Goal: Task Accomplishment & Management: Manage account settings

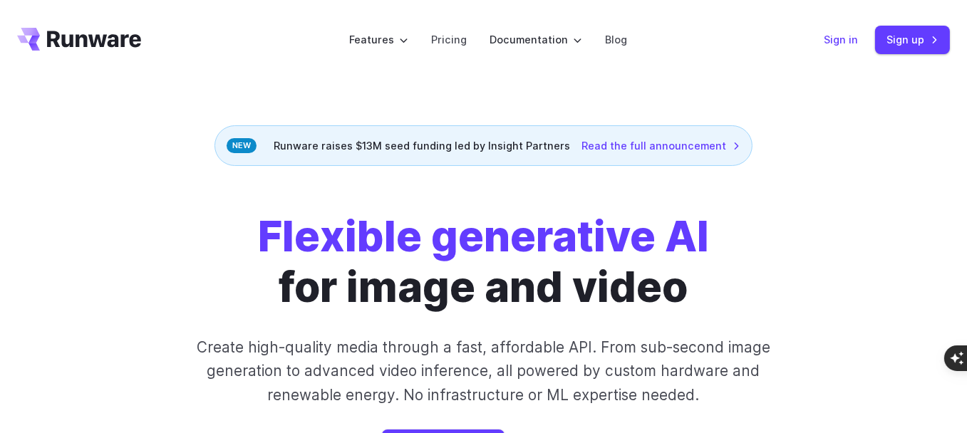
click at [842, 39] on link "Sign in" at bounding box center [840, 39] width 34 height 16
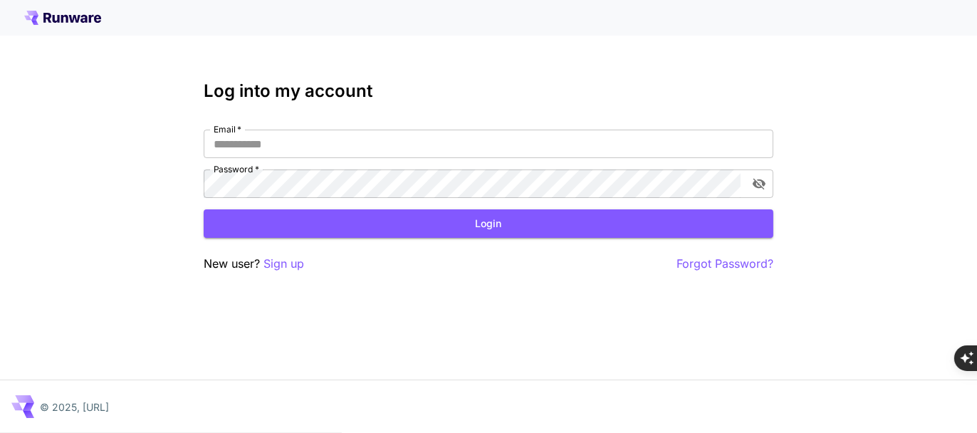
click at [596, 160] on div "Email   * Email   * Password   * Password   *" at bounding box center [489, 164] width 570 height 68
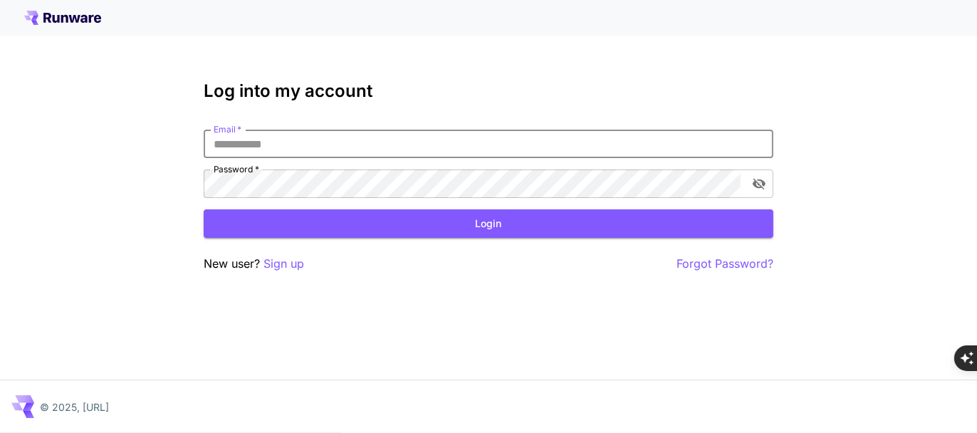
click at [675, 148] on input "Email   *" at bounding box center [489, 144] width 570 height 28
type input "**********"
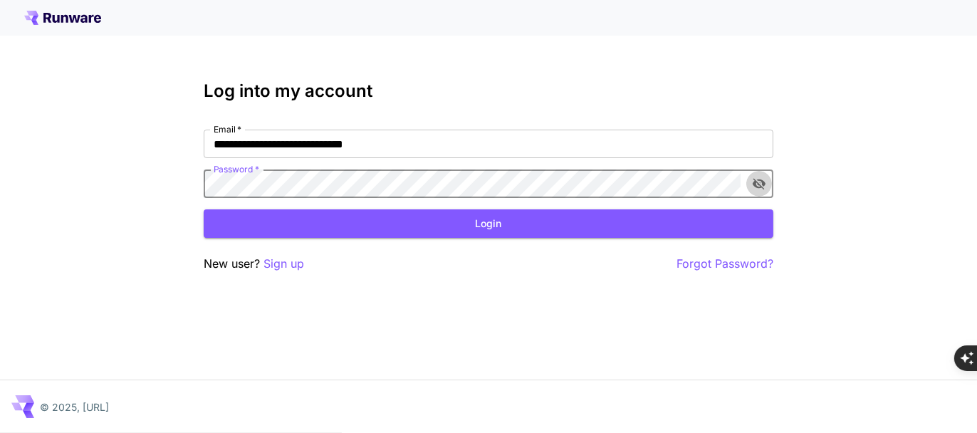
click at [760, 181] on icon "toggle password visibility" at bounding box center [759, 183] width 13 height 11
click at [566, 224] on button "Login" at bounding box center [489, 223] width 570 height 29
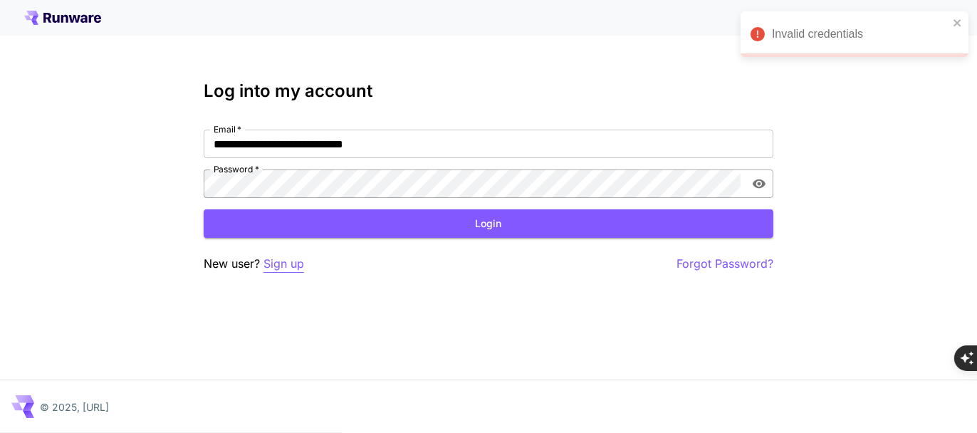
click at [289, 268] on p "Sign up" at bounding box center [284, 264] width 41 height 18
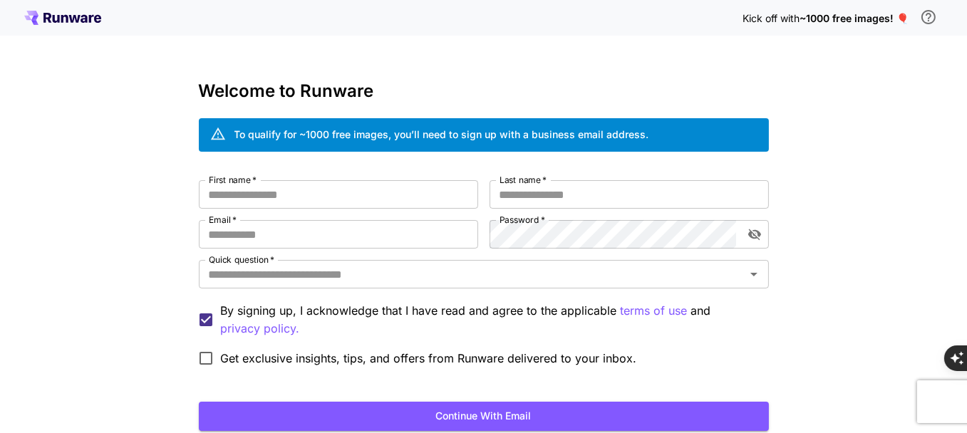
scroll to position [101, 0]
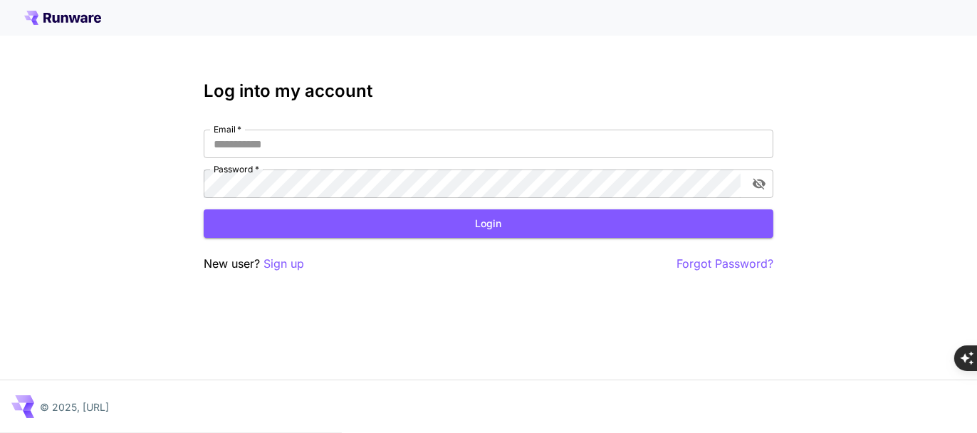
click at [398, 161] on div "Email   * Email   * Password   * Password   *" at bounding box center [489, 164] width 570 height 68
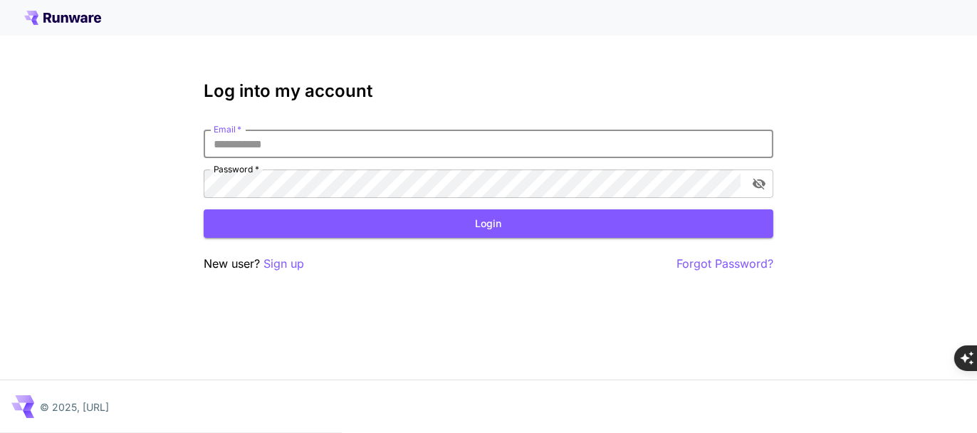
click at [398, 148] on input "Email   *" at bounding box center [489, 144] width 570 height 28
type input "**********"
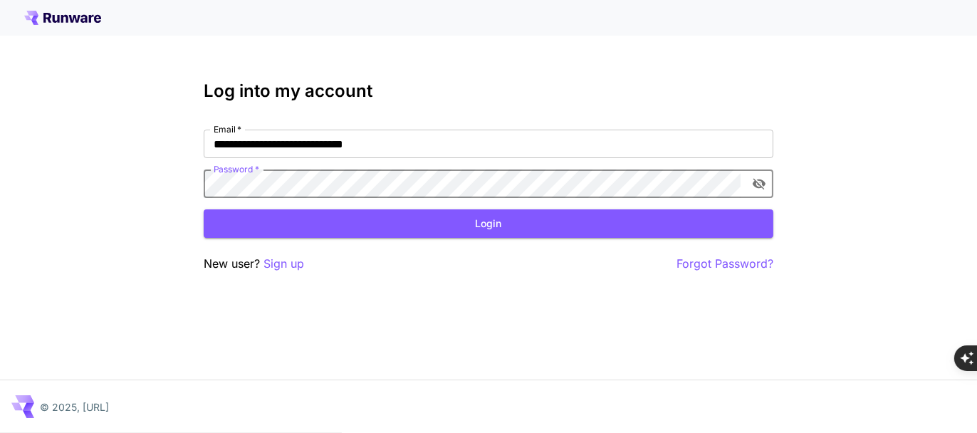
click at [753, 184] on icon "toggle password visibility" at bounding box center [759, 183] width 13 height 11
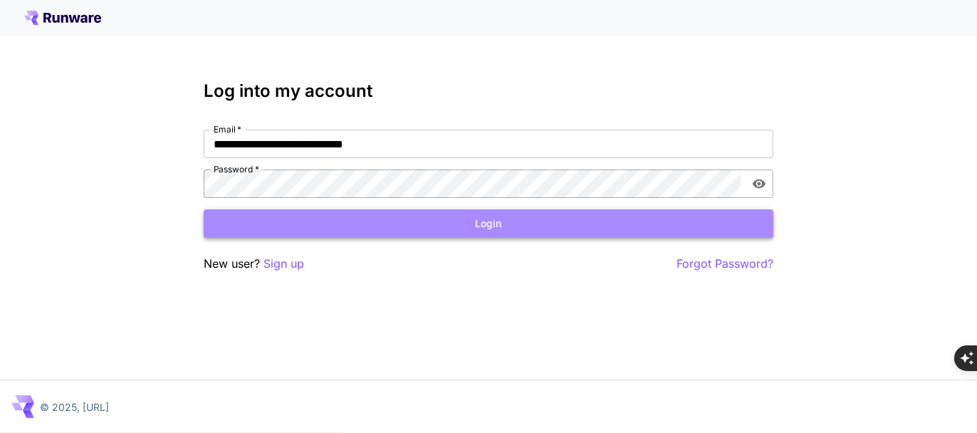
click at [541, 224] on button "Login" at bounding box center [489, 223] width 570 height 29
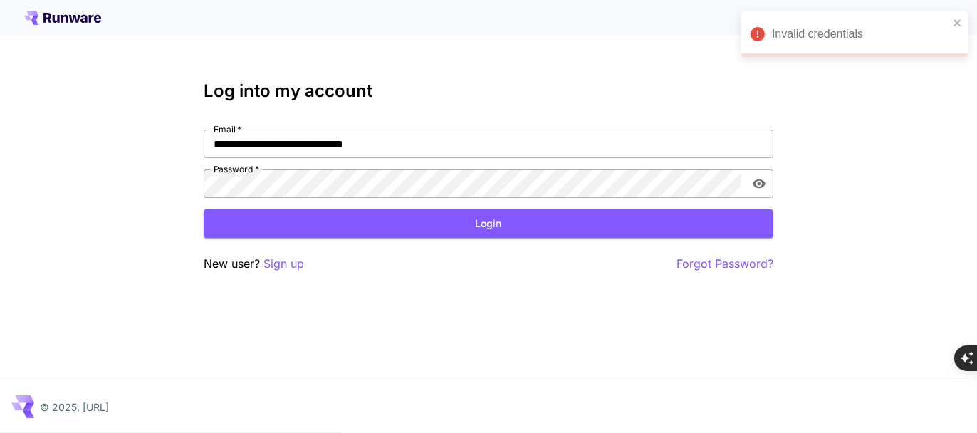
click at [519, 157] on input "**********" at bounding box center [489, 144] width 570 height 28
click at [717, 259] on p "Forgot Password?" at bounding box center [725, 264] width 97 height 18
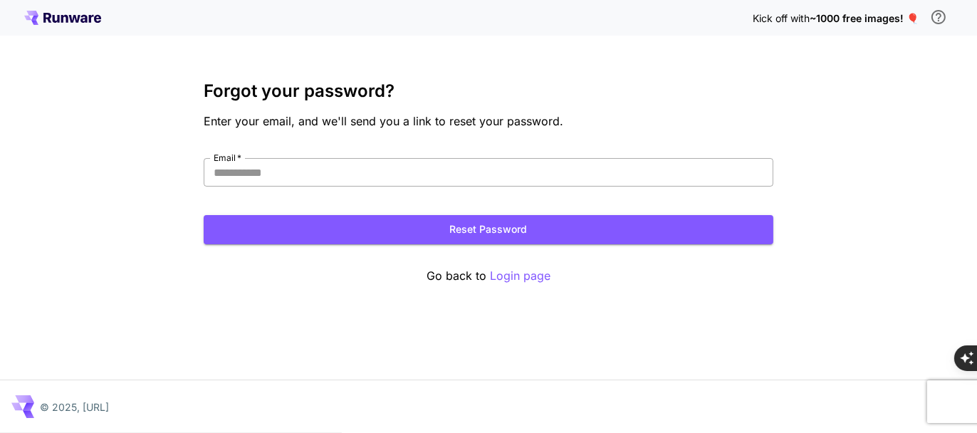
click at [462, 184] on input "Email   *" at bounding box center [489, 172] width 570 height 28
type input "**********"
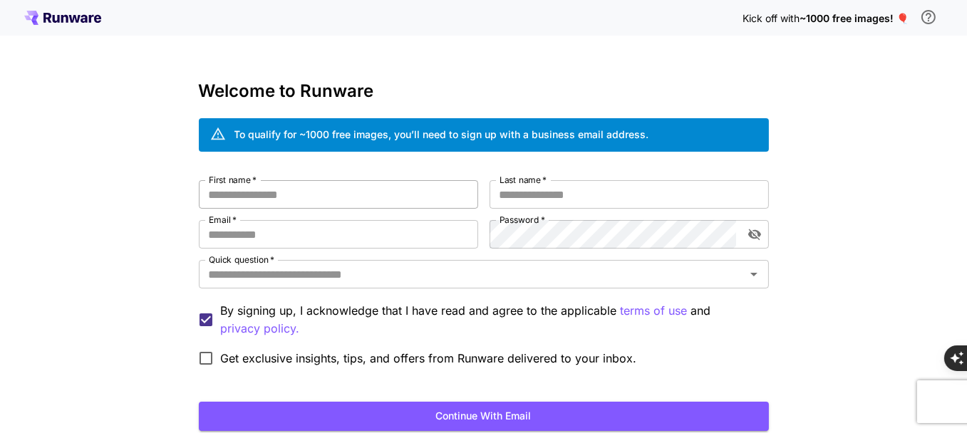
click at [305, 192] on input "First name   *" at bounding box center [338, 194] width 279 height 28
type input "********"
click at [511, 194] on input "Last name   *" at bounding box center [628, 194] width 279 height 28
type input "*****"
click at [441, 232] on input "Email   *" at bounding box center [338, 234] width 279 height 28
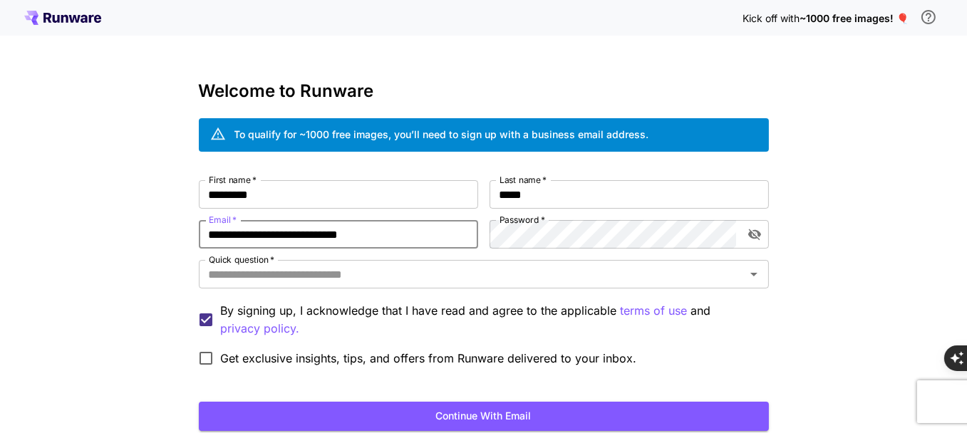
type input "**********"
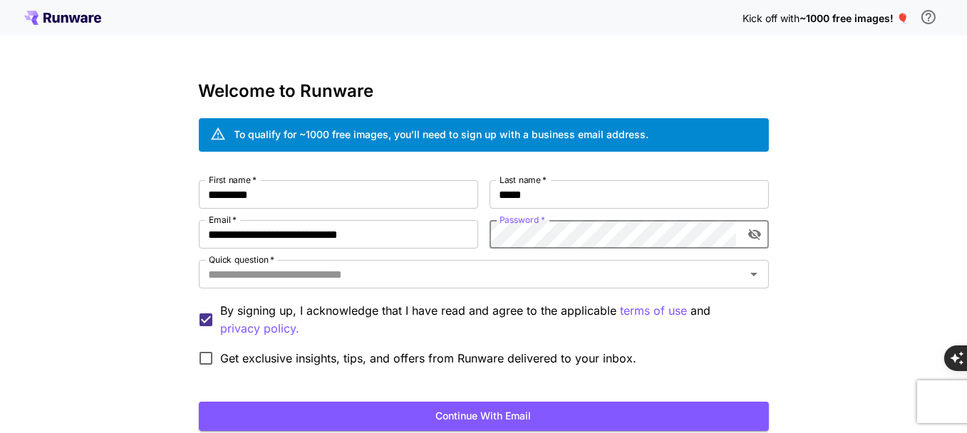
click at [756, 238] on icon "toggle password visibility" at bounding box center [753, 234] width 13 height 11
click at [733, 275] on input "Quick question   *" at bounding box center [472, 274] width 538 height 20
click at [890, 344] on div "**********" at bounding box center [483, 268] width 967 height 536
click at [645, 278] on input "Quick question   *" at bounding box center [472, 274] width 538 height 20
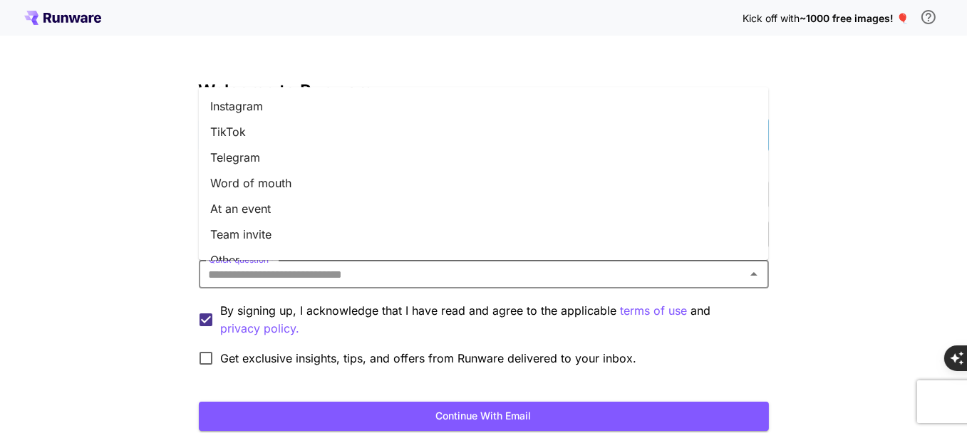
scroll to position [222, 0]
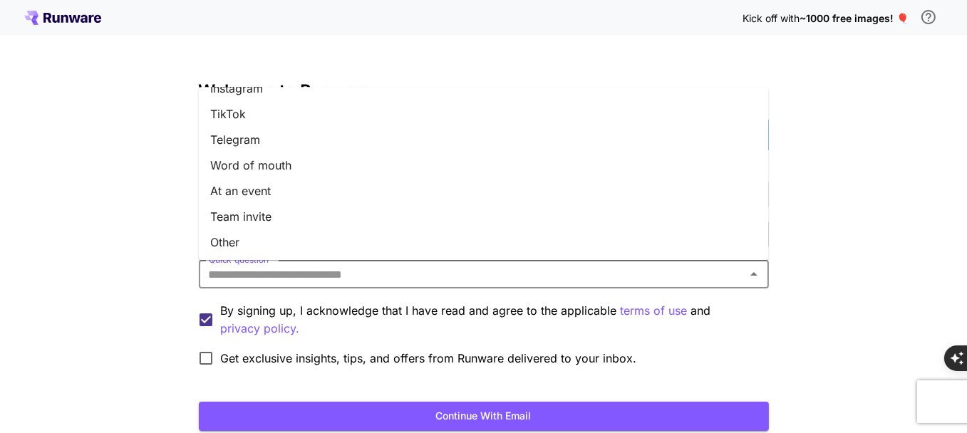
click at [328, 236] on li "Other" at bounding box center [484, 242] width 570 height 26
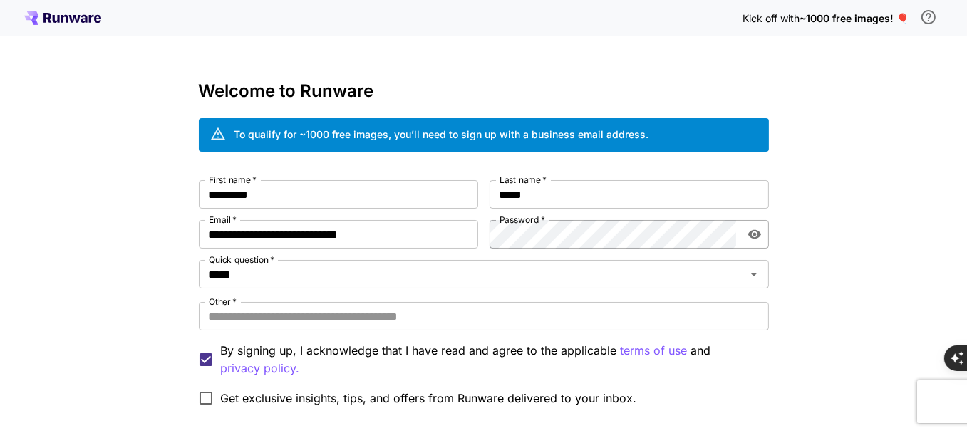
scroll to position [69, 0]
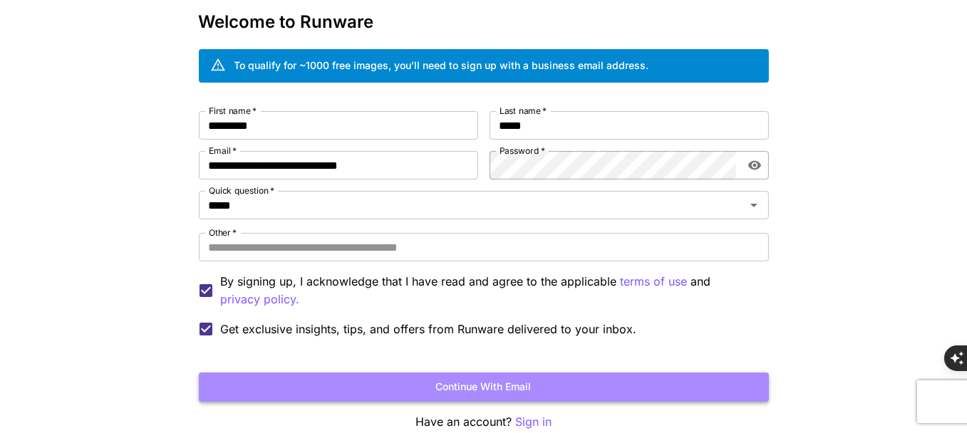
click at [336, 390] on button "Continue with email" at bounding box center [484, 387] width 570 height 29
click at [338, 381] on button "Continue with email" at bounding box center [484, 387] width 570 height 29
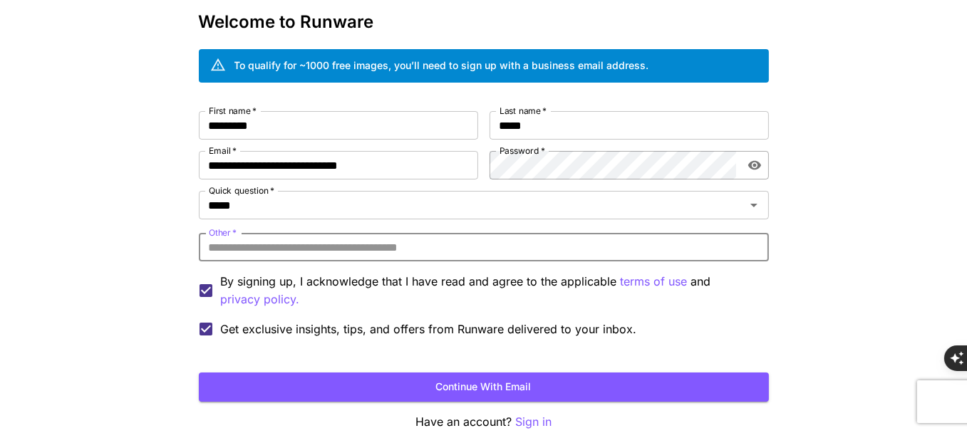
click at [323, 255] on input "Other   *" at bounding box center [484, 247] width 570 height 28
click at [325, 244] on input "Other   *" at bounding box center [484, 247] width 570 height 28
click at [224, 234] on label "Other   *" at bounding box center [223, 233] width 28 height 12
click at [224, 234] on input "Other   *" at bounding box center [484, 247] width 570 height 28
click at [226, 228] on label "Other   *" at bounding box center [223, 233] width 28 height 12
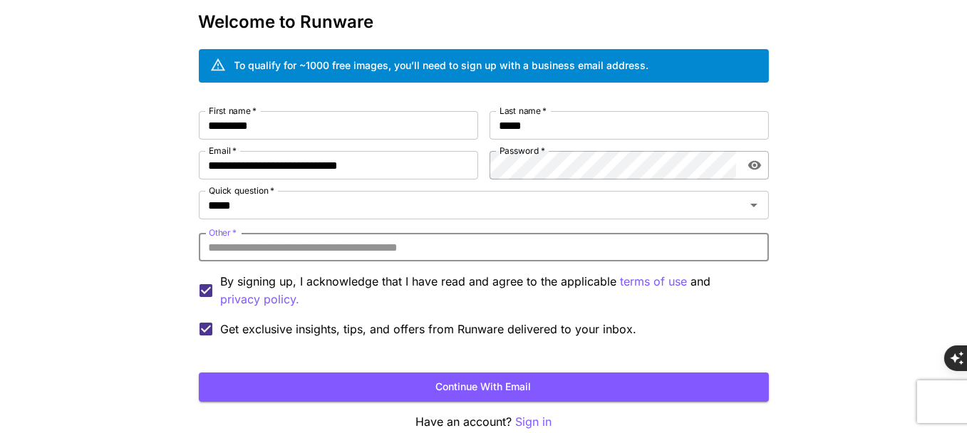
click at [226, 233] on input "Other   *" at bounding box center [484, 247] width 570 height 28
click at [226, 228] on label "Other   *" at bounding box center [223, 233] width 28 height 12
click at [226, 233] on input "Other   *" at bounding box center [484, 247] width 570 height 28
click at [226, 228] on label "Other   *" at bounding box center [223, 233] width 28 height 12
click at [226, 233] on input "Other   *" at bounding box center [484, 247] width 570 height 28
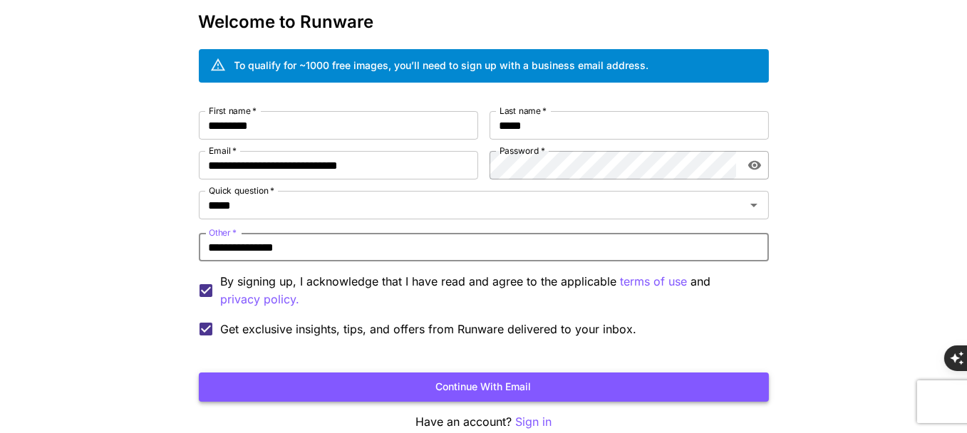
type input "**********"
click at [342, 385] on button "Continue with email" at bounding box center [484, 387] width 570 height 29
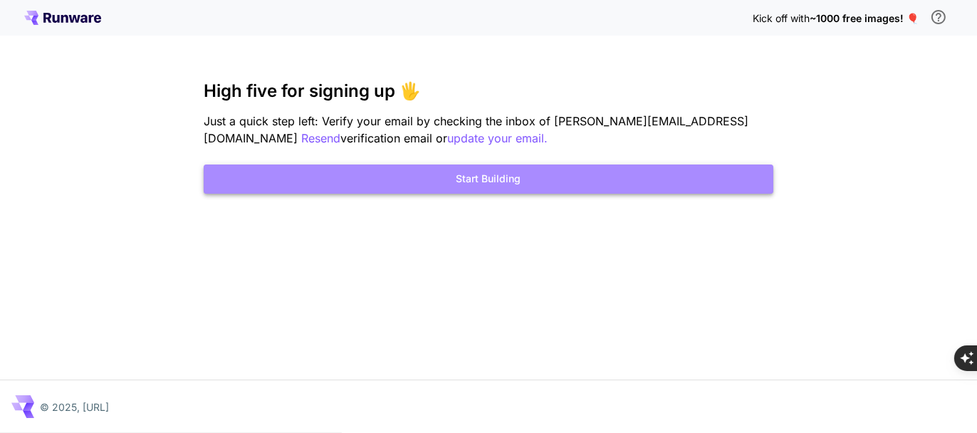
click at [484, 177] on button "Start Building" at bounding box center [489, 179] width 570 height 29
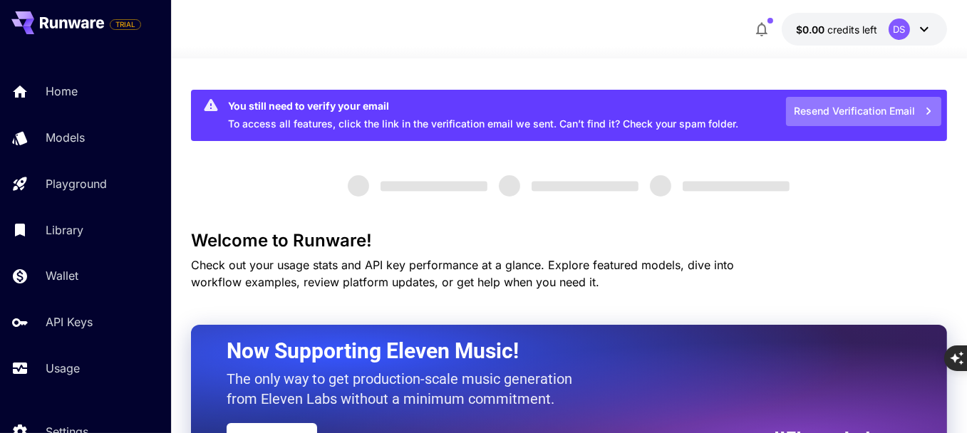
click at [872, 112] on button "Resend Verification Email" at bounding box center [863, 111] width 155 height 29
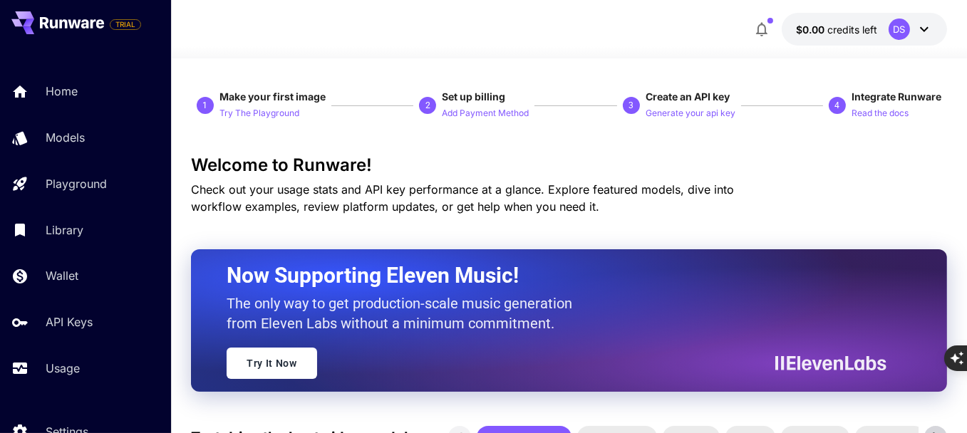
click at [929, 34] on icon at bounding box center [923, 29] width 17 height 17
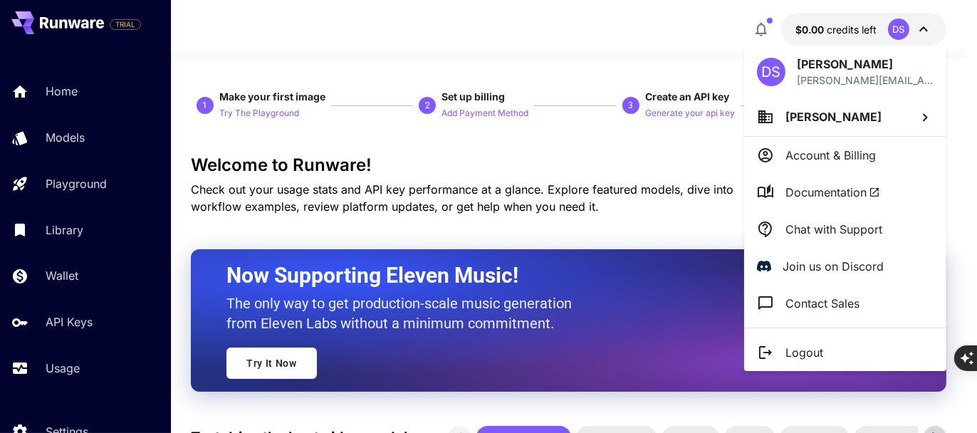
click at [925, 35] on div at bounding box center [488, 216] width 977 height 433
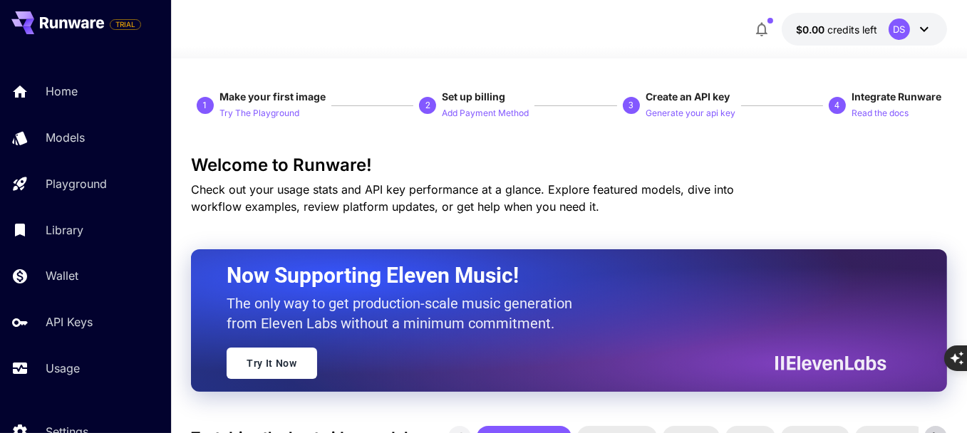
click at [919, 40] on button "$0.00 credits left DS" at bounding box center [863, 29] width 165 height 33
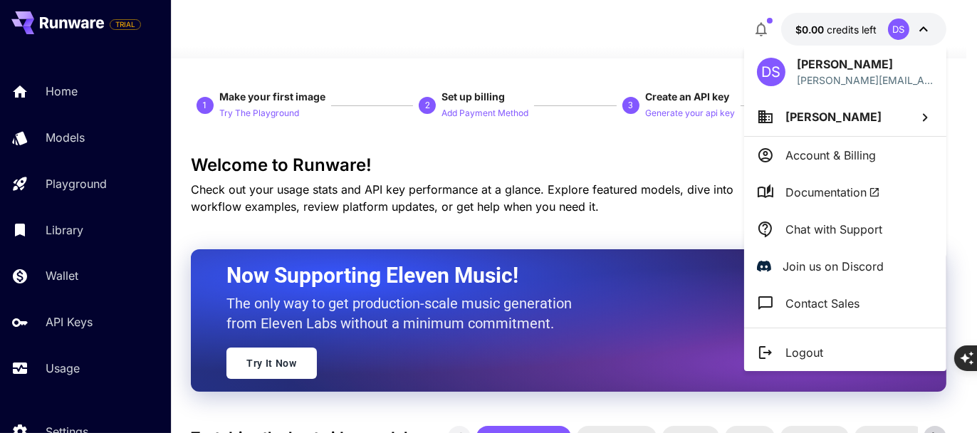
click at [630, 219] on div at bounding box center [488, 216] width 977 height 433
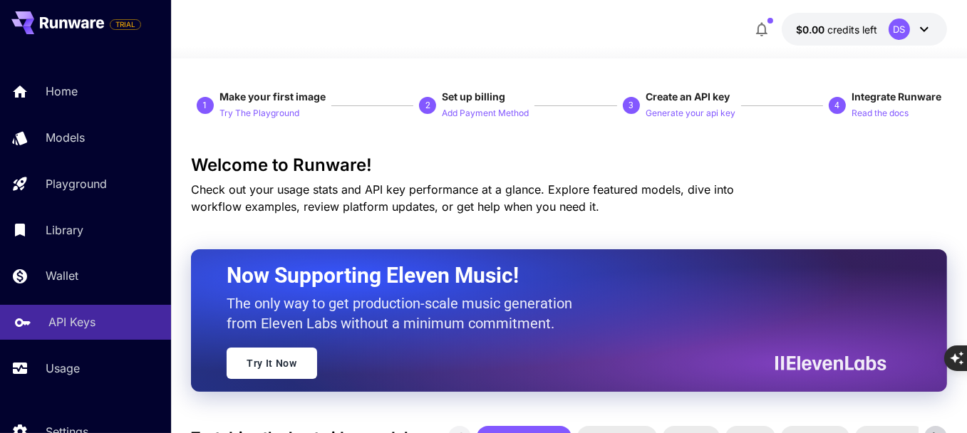
click at [71, 323] on p "API Keys" at bounding box center [71, 321] width 47 height 17
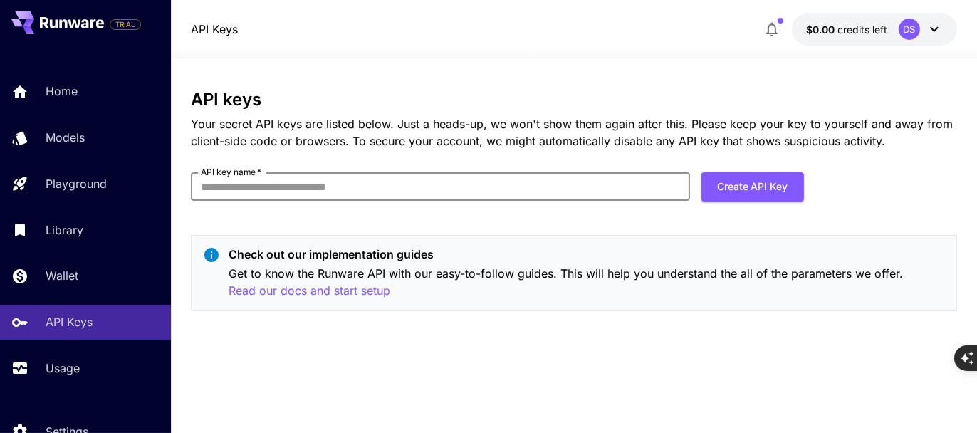
click at [506, 180] on input "API key name   *" at bounding box center [440, 186] width 499 height 28
click at [801, 186] on button "Create API Key" at bounding box center [753, 186] width 103 height 29
click at [527, 192] on input "API key name   *" at bounding box center [440, 186] width 499 height 28
click at [748, 175] on button "Create API Key" at bounding box center [753, 186] width 103 height 29
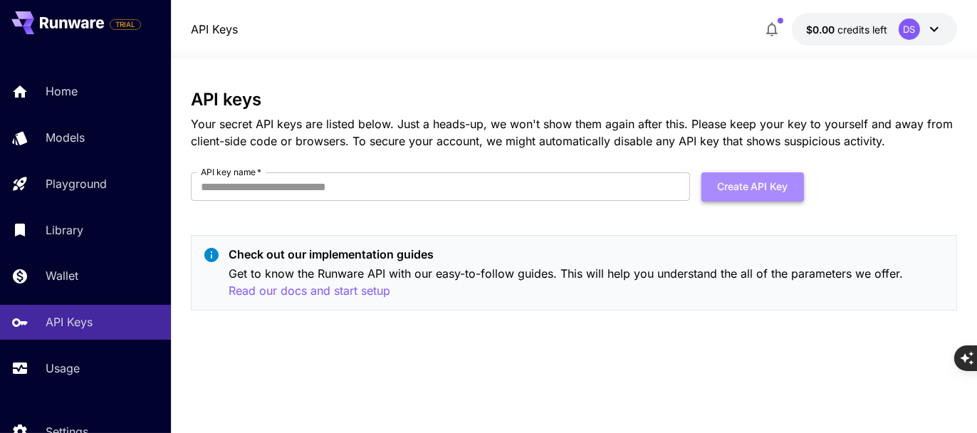
click at [748, 175] on button "Create API Key" at bounding box center [753, 186] width 103 height 29
click at [581, 171] on div "API keys Your secret API keys are listed below. Just a heads-up, we won't show …" at bounding box center [574, 206] width 766 height 232
click at [576, 182] on input "API key name   *" at bounding box center [440, 186] width 499 height 28
type input "*"
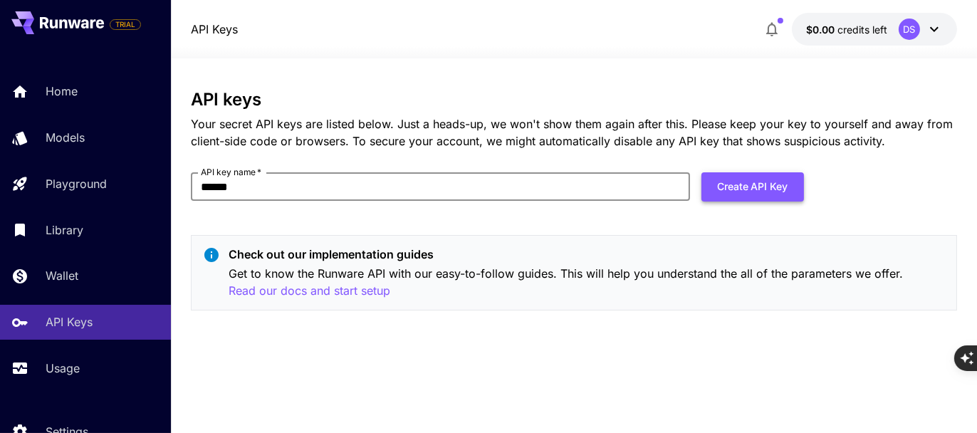
type input "******"
click at [730, 181] on button "Create API Key" at bounding box center [753, 186] width 103 height 29
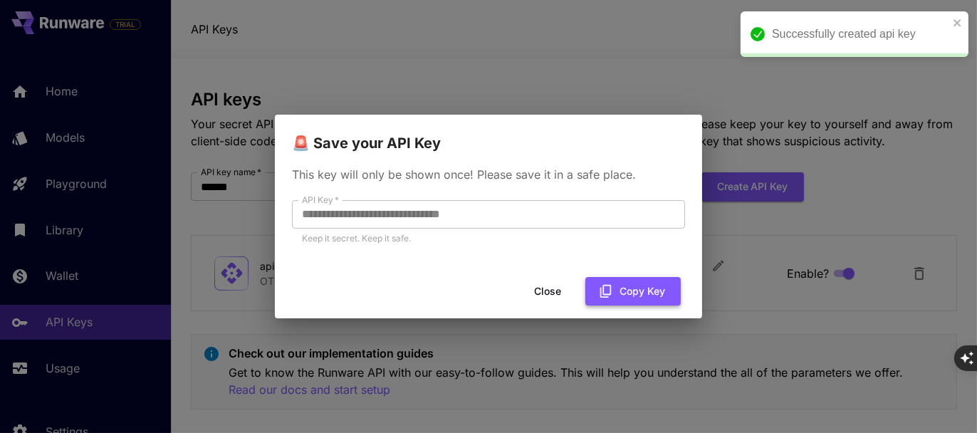
click at [649, 298] on button "Copy Key" at bounding box center [633, 291] width 95 height 29
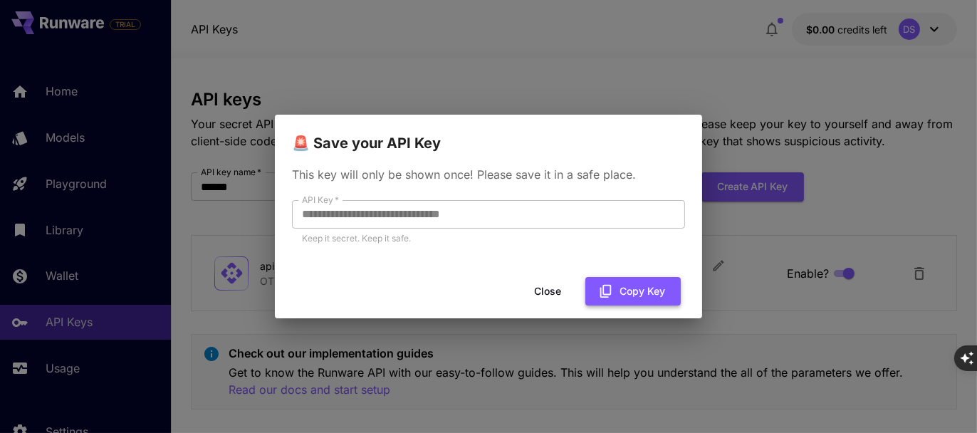
click at [623, 288] on button "Copy Key" at bounding box center [633, 291] width 95 height 29
click at [542, 291] on button "Close" at bounding box center [548, 291] width 64 height 29
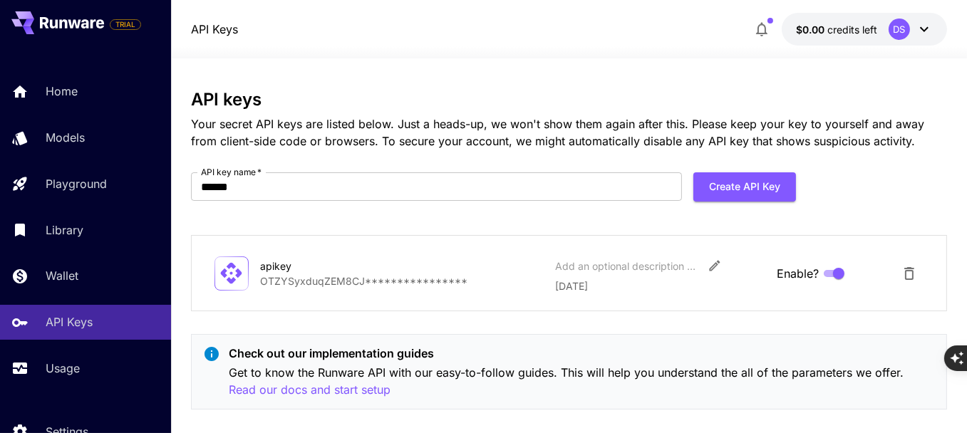
click at [858, 30] on span "credits left" at bounding box center [852, 30] width 50 height 12
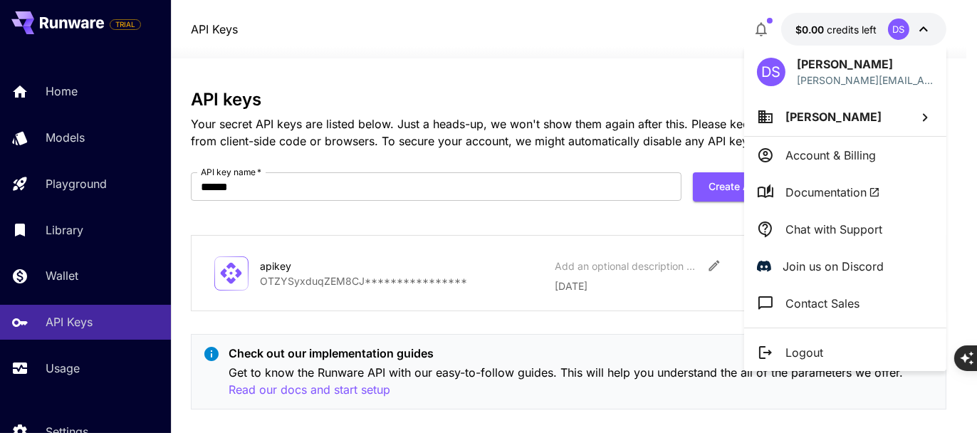
click at [135, 24] on div at bounding box center [488, 216] width 977 height 433
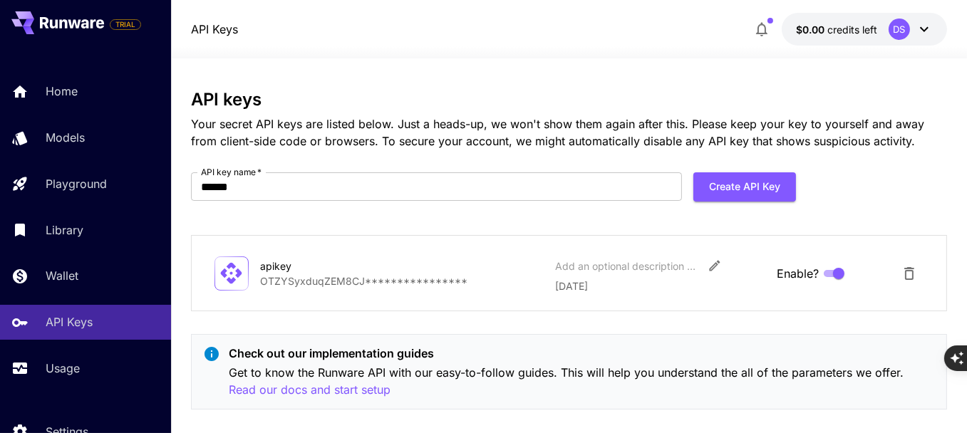
click at [40, 11] on button at bounding box center [57, 22] width 93 height 23
click at [43, 19] on icon at bounding box center [72, 22] width 64 height 11
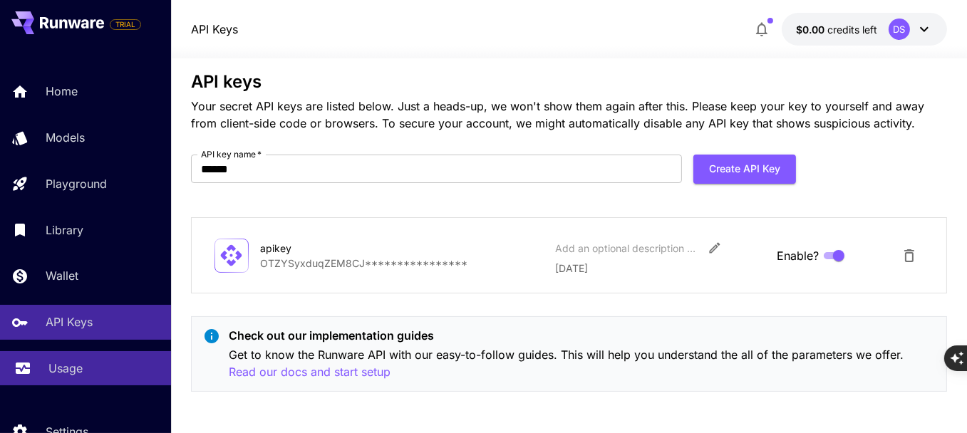
click at [109, 374] on div "Usage" at bounding box center [103, 368] width 111 height 17
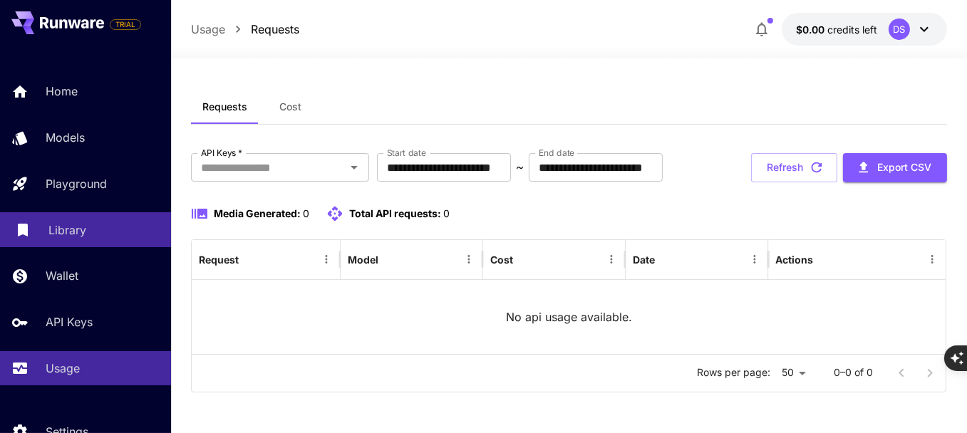
scroll to position [64, 0]
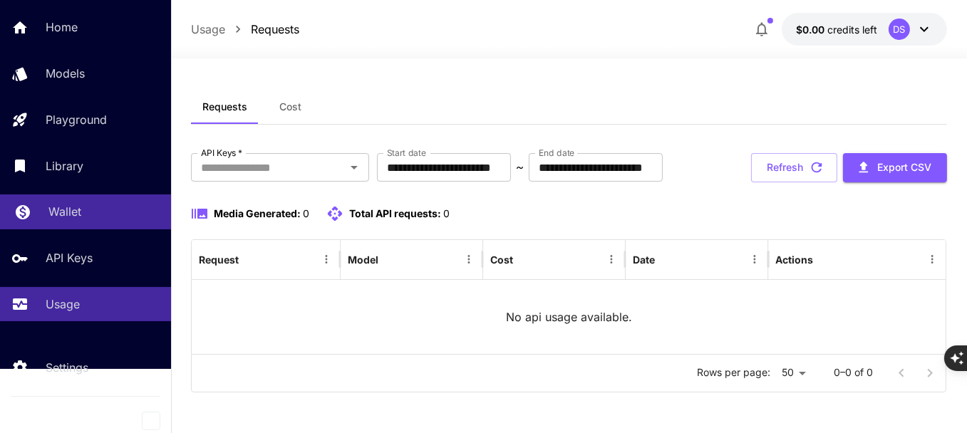
click at [75, 222] on link "Wallet" at bounding box center [85, 211] width 171 height 35
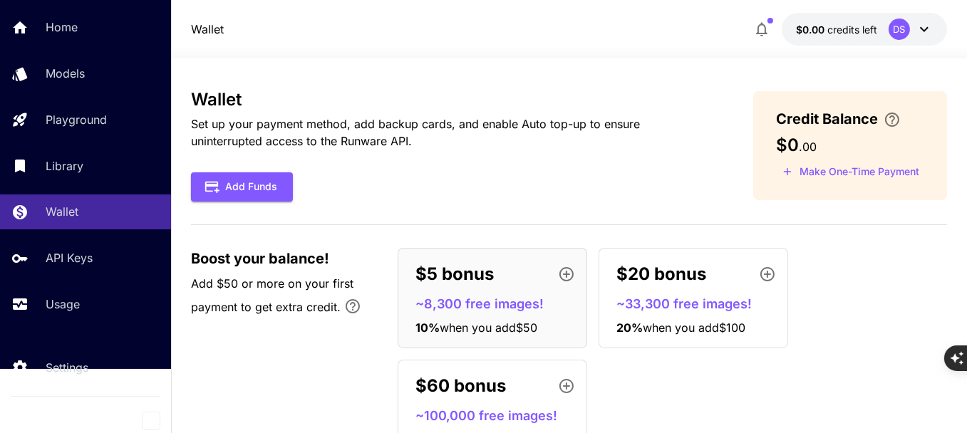
scroll to position [68, 0]
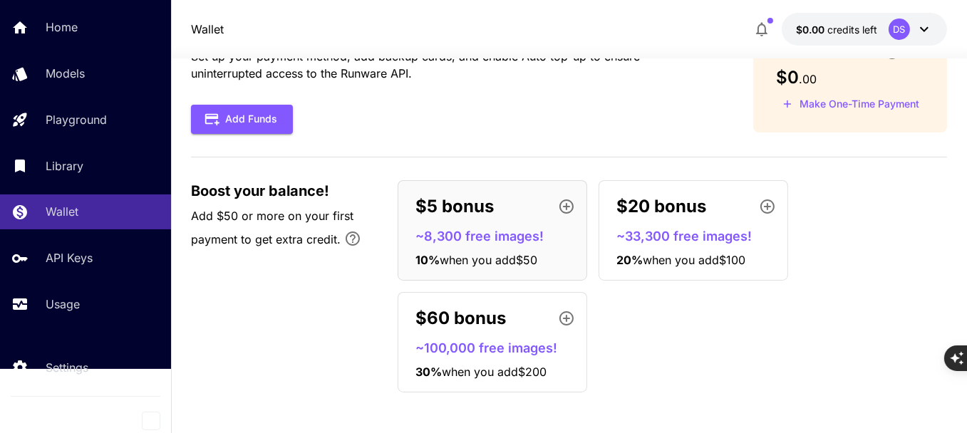
click at [477, 242] on p "~8,300 free images!" at bounding box center [497, 236] width 165 height 19
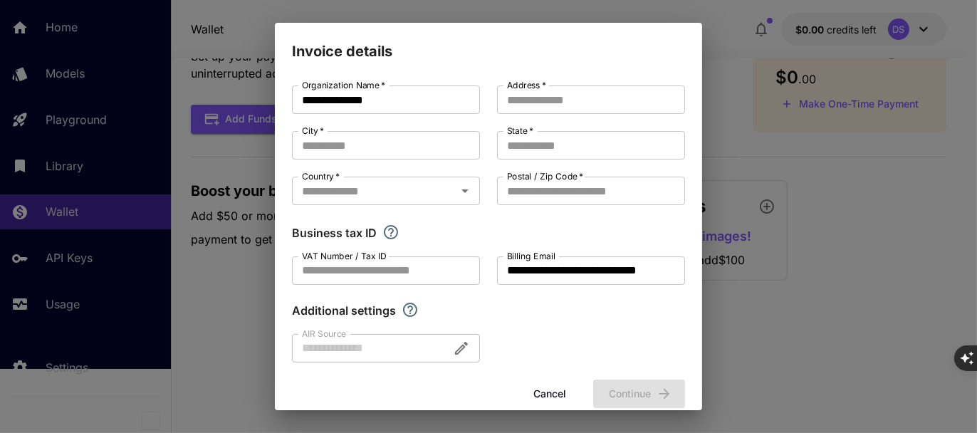
click at [740, 293] on div "**********" at bounding box center [488, 216] width 977 height 433
click at [556, 392] on button "Cancel" at bounding box center [550, 394] width 64 height 29
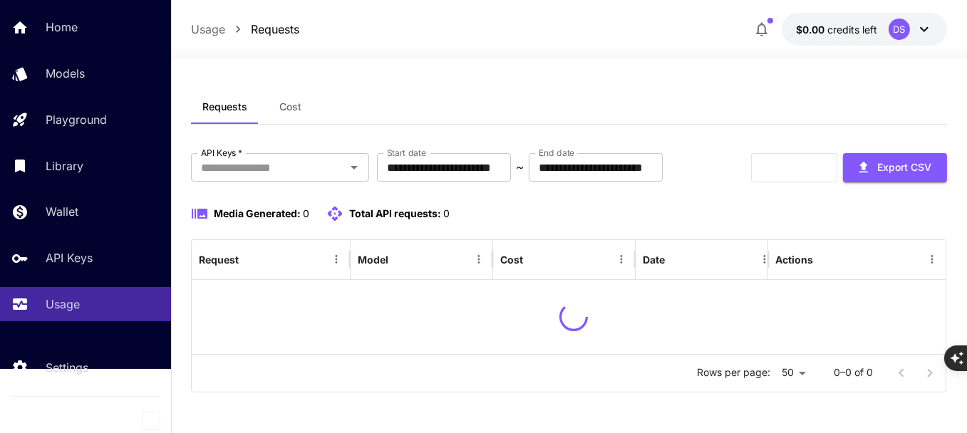
scroll to position [18, 0]
